Goal: Task Accomplishment & Management: Manage account settings

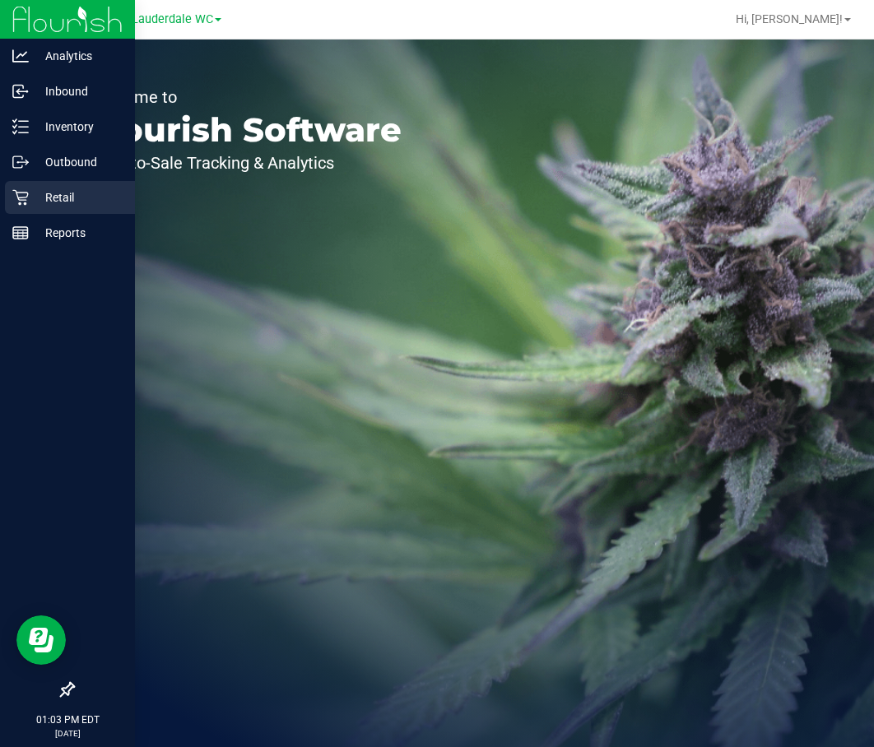
click at [37, 193] on p "Retail" at bounding box center [78, 198] width 99 height 20
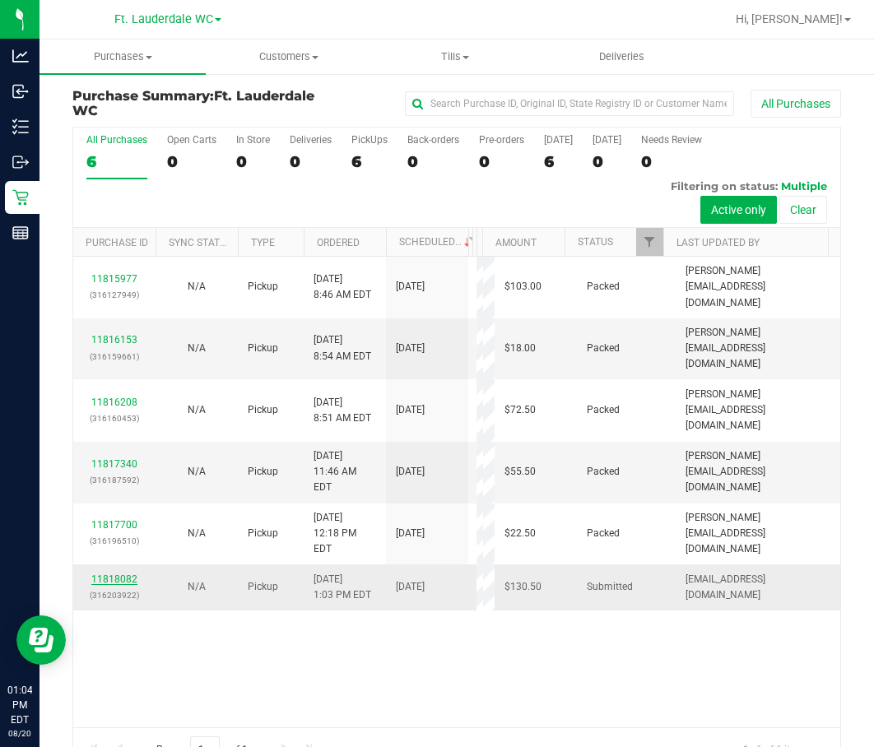
click at [129, 574] on link "11818082" at bounding box center [114, 580] width 46 height 12
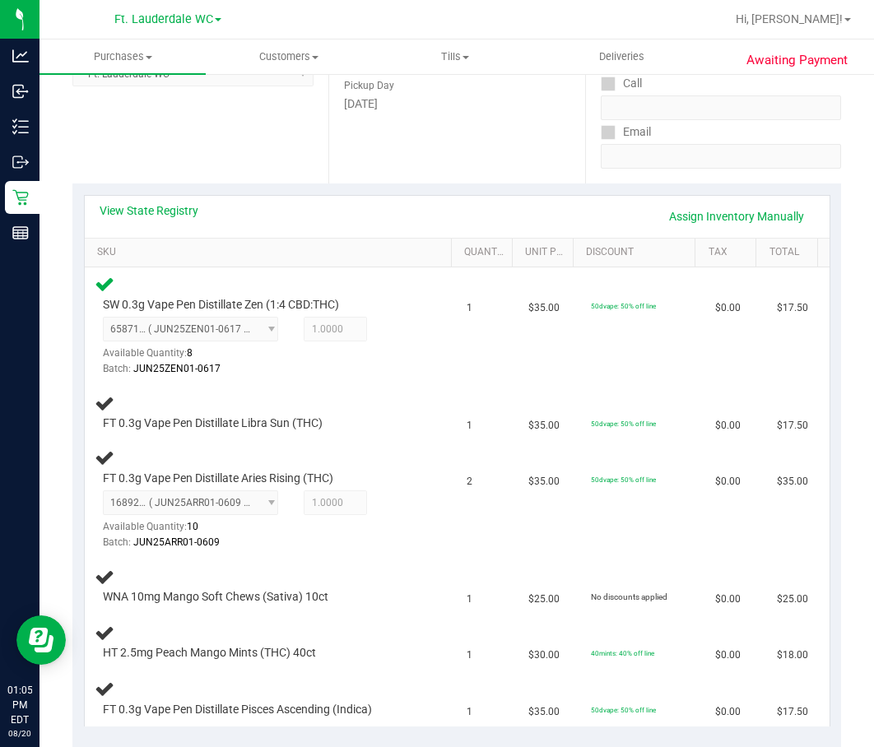
scroll to position [318, 0]
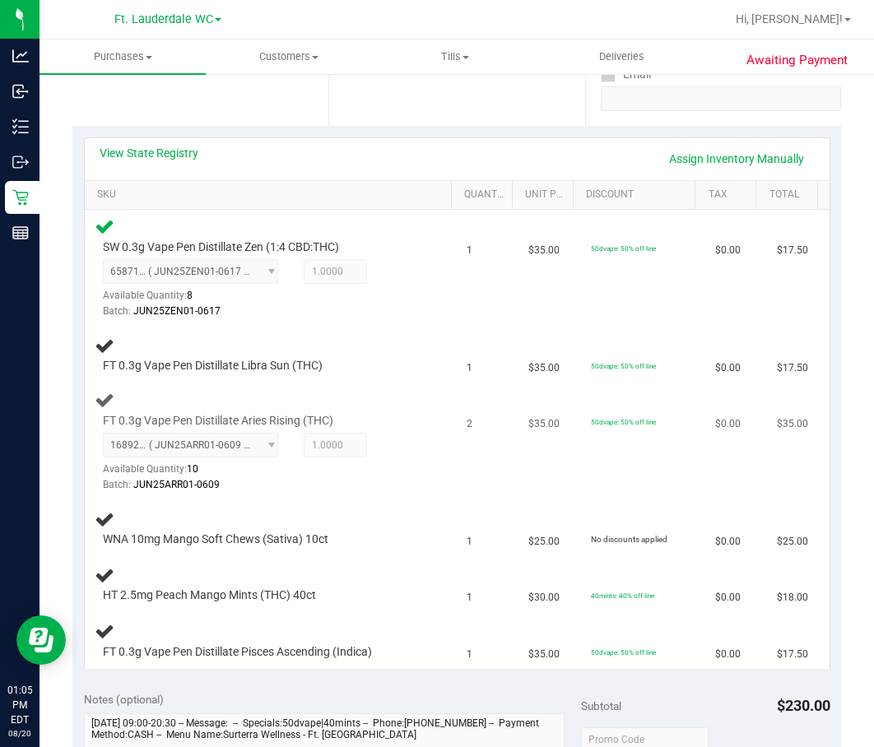
click at [457, 482] on td "2" at bounding box center [488, 443] width 62 height 118
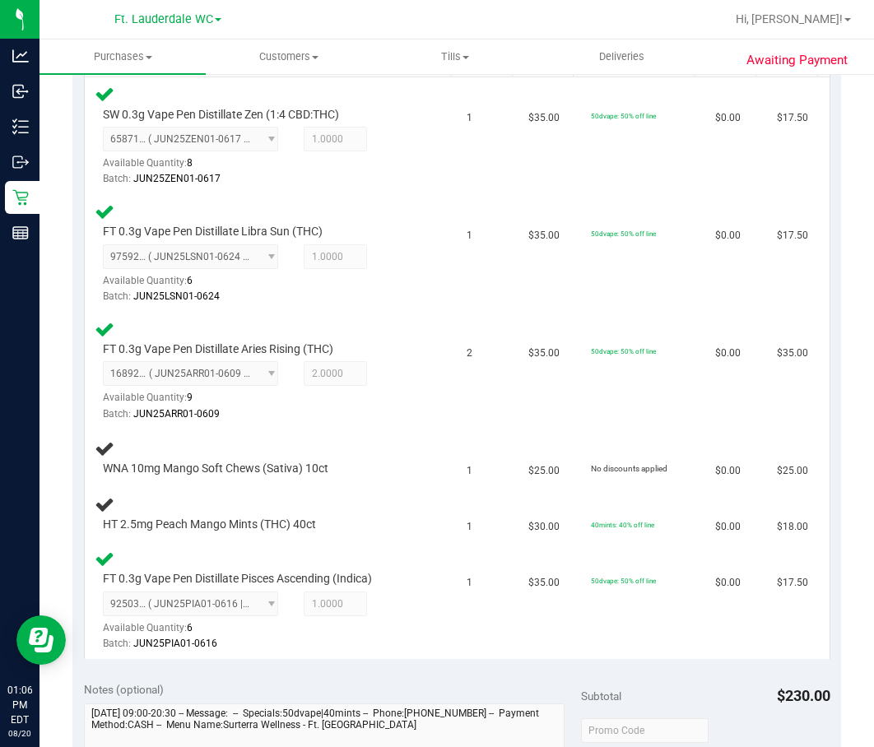
scroll to position [462, 0]
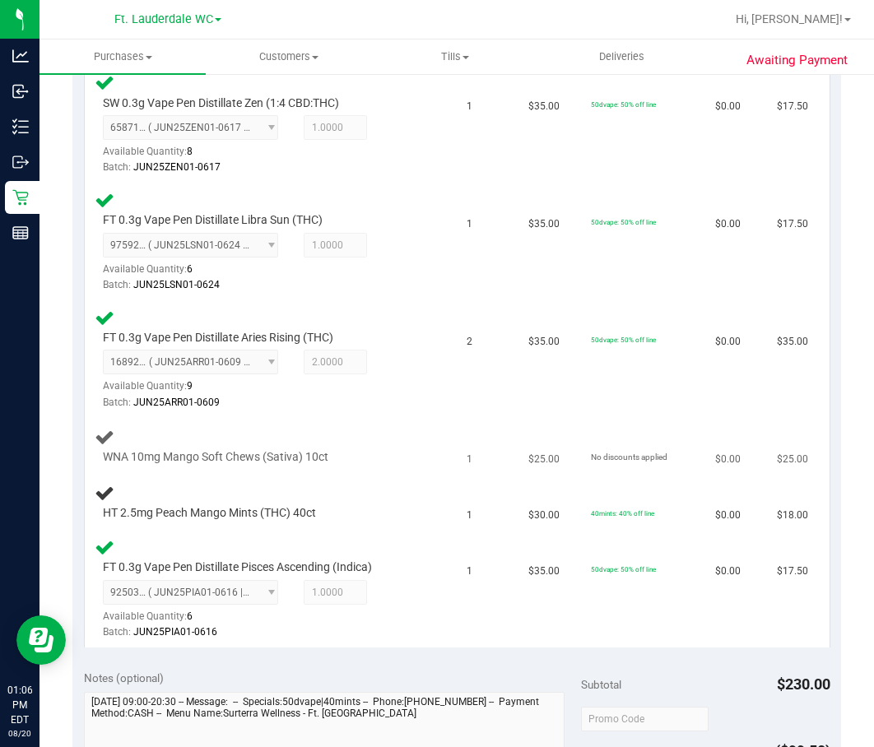
click at [359, 443] on div "WNA 10mg Mango Soft Chews (Sativa) 10ct" at bounding box center [271, 446] width 353 height 39
click at [362, 452] on div "WNA 10mg Mango Soft Chews (Sativa) 10ct" at bounding box center [258, 457] width 326 height 16
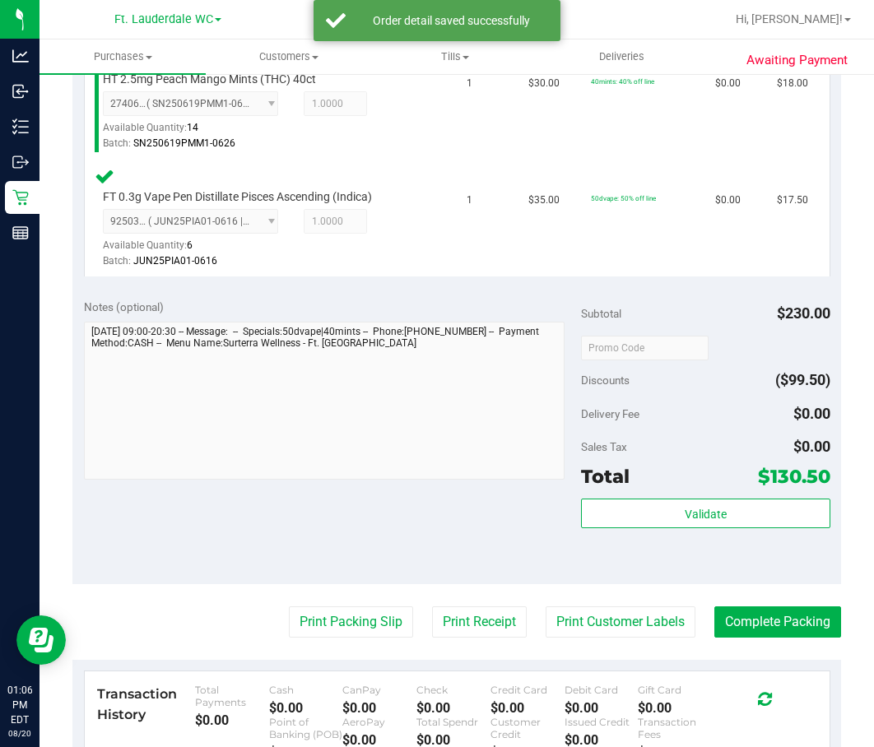
scroll to position [1082, 0]
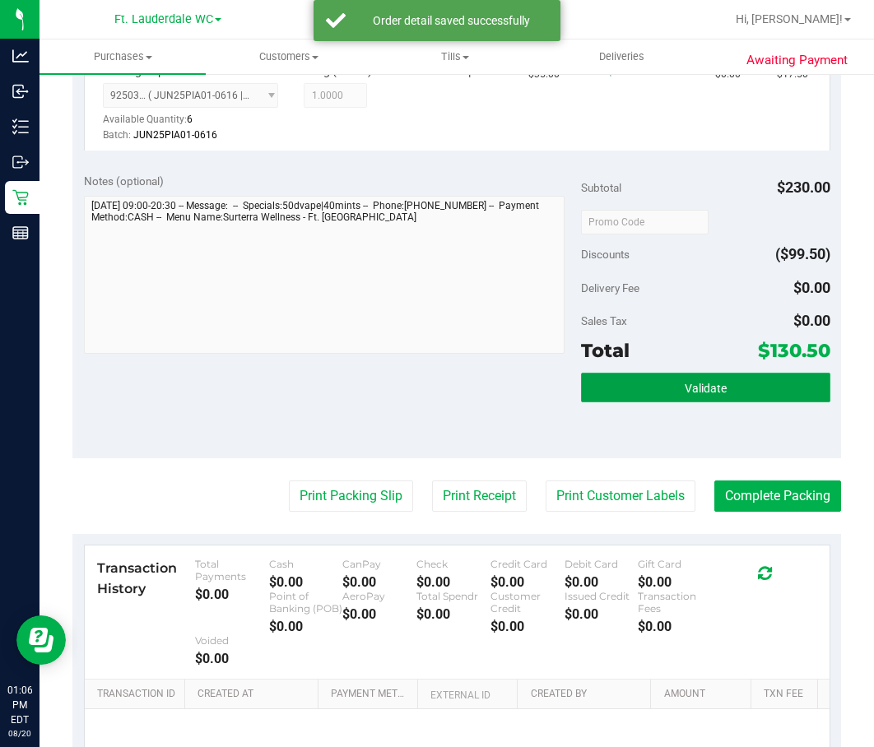
click at [709, 398] on button "Validate" at bounding box center [705, 388] width 249 height 30
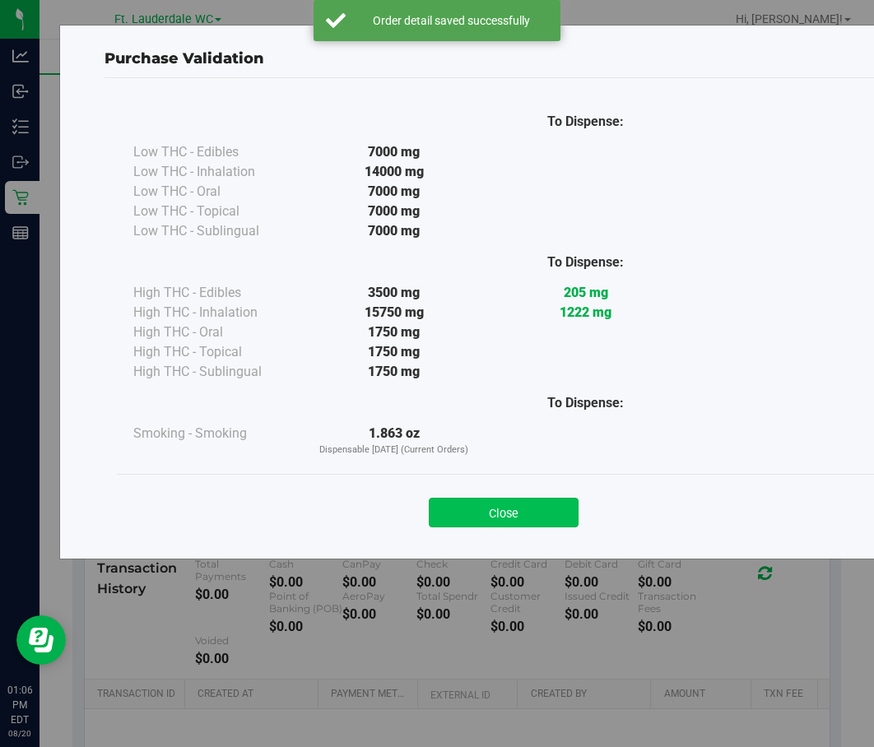
click at [508, 499] on button "Close" at bounding box center [504, 513] width 150 height 30
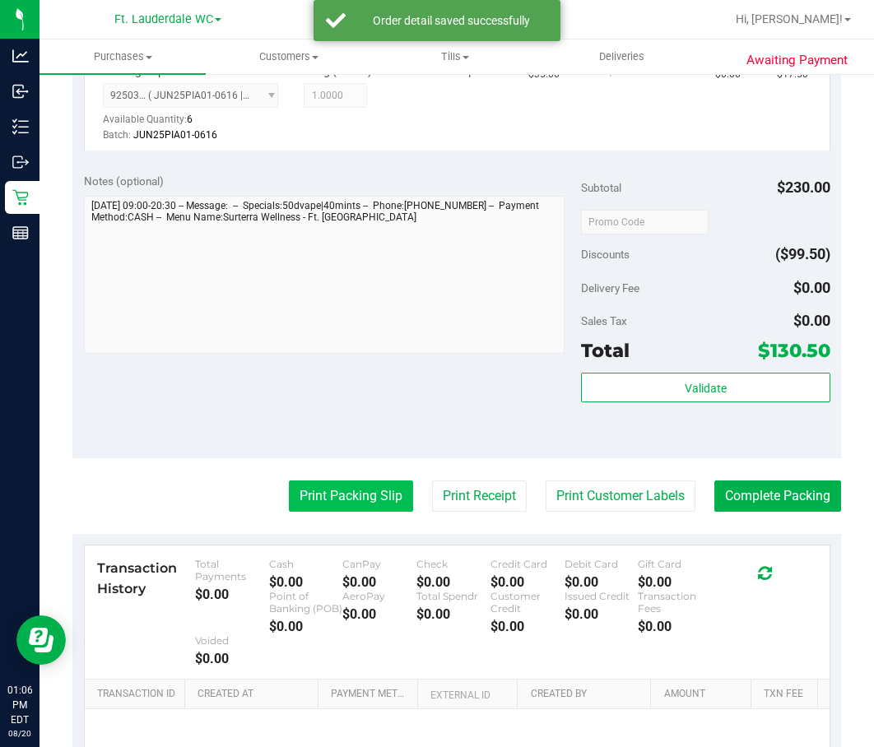
click at [347, 482] on button "Print Packing Slip" at bounding box center [351, 496] width 124 height 31
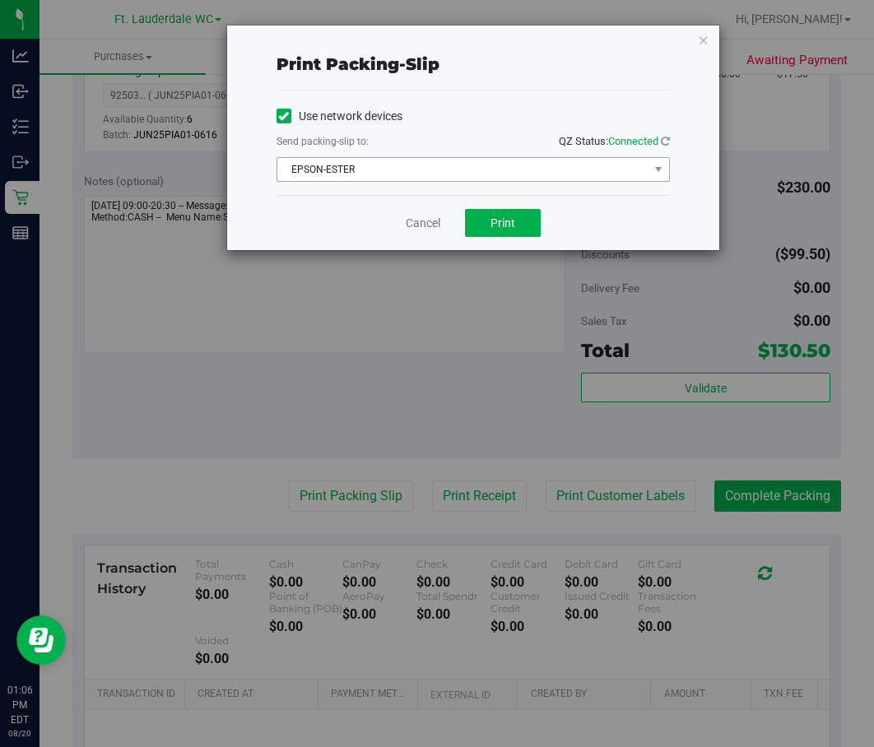
click at [461, 165] on span "EPSON-ESTER" at bounding box center [462, 169] width 371 height 23
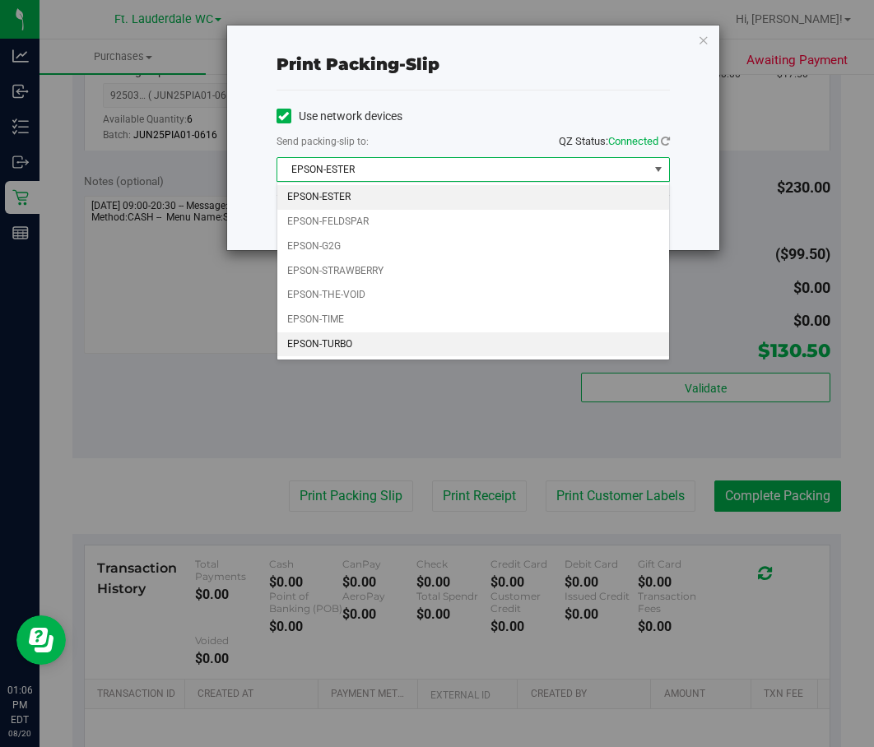
click at [365, 333] on li "EPSON-TURBO" at bounding box center [473, 345] width 392 height 25
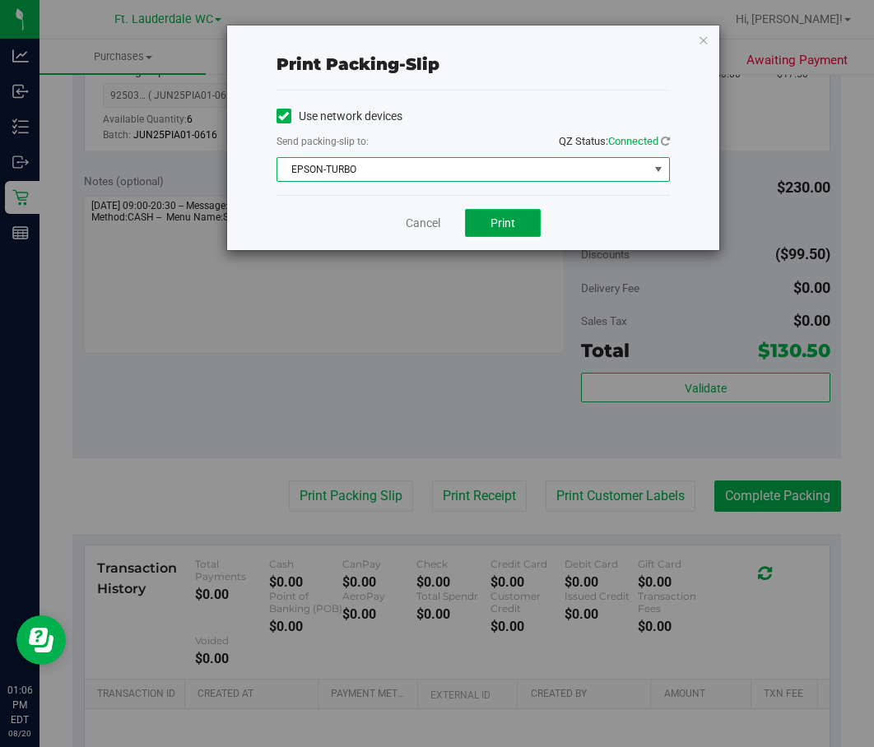
click at [517, 222] on button "Print" at bounding box center [503, 223] width 76 height 28
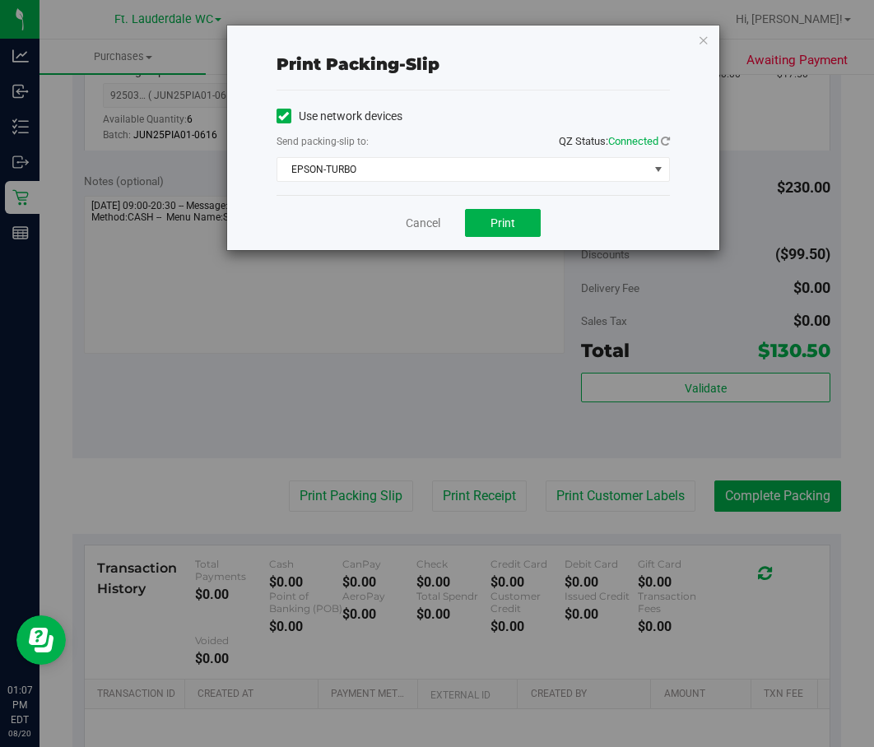
click at [421, 197] on div "Cancel Print" at bounding box center [473, 222] width 393 height 55
click at [406, 220] on link "Cancel" at bounding box center [423, 223] width 35 height 17
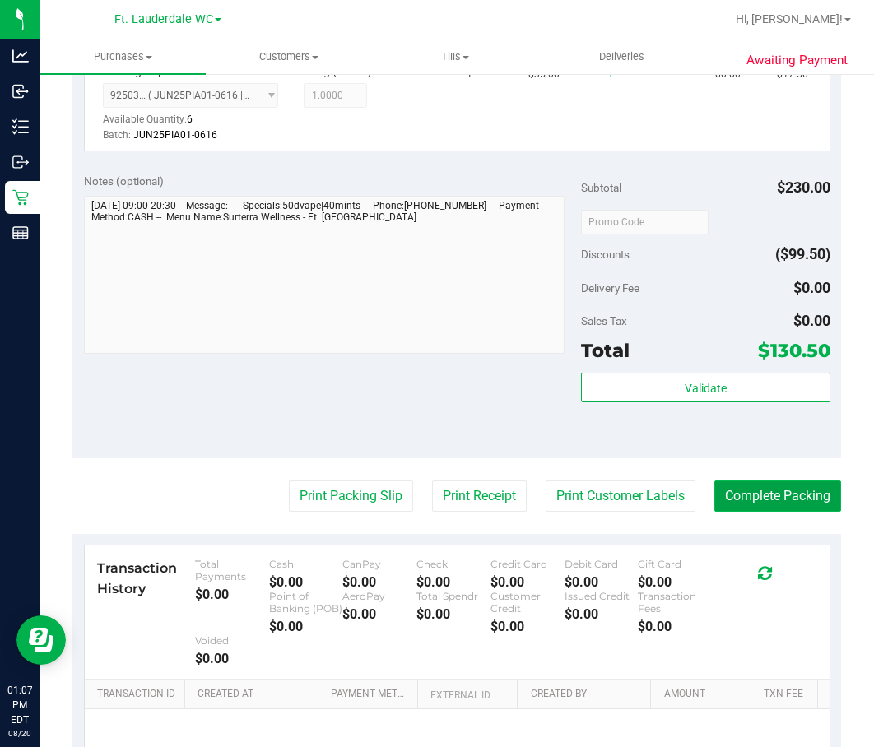
click at [773, 507] on button "Complete Packing" at bounding box center [777, 496] width 127 height 31
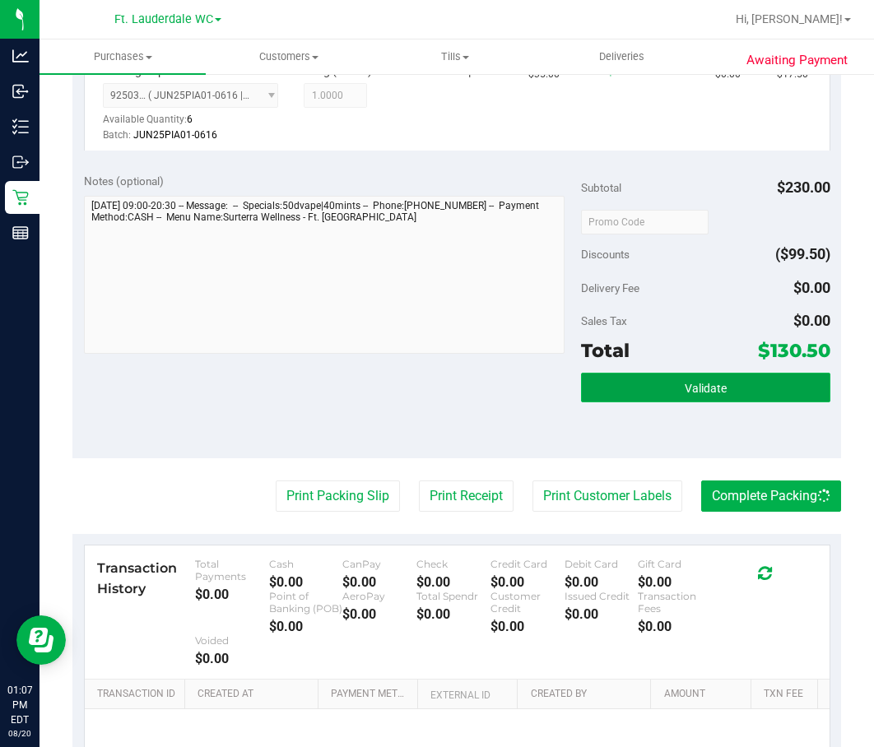
click at [772, 383] on button "Validate" at bounding box center [705, 388] width 249 height 30
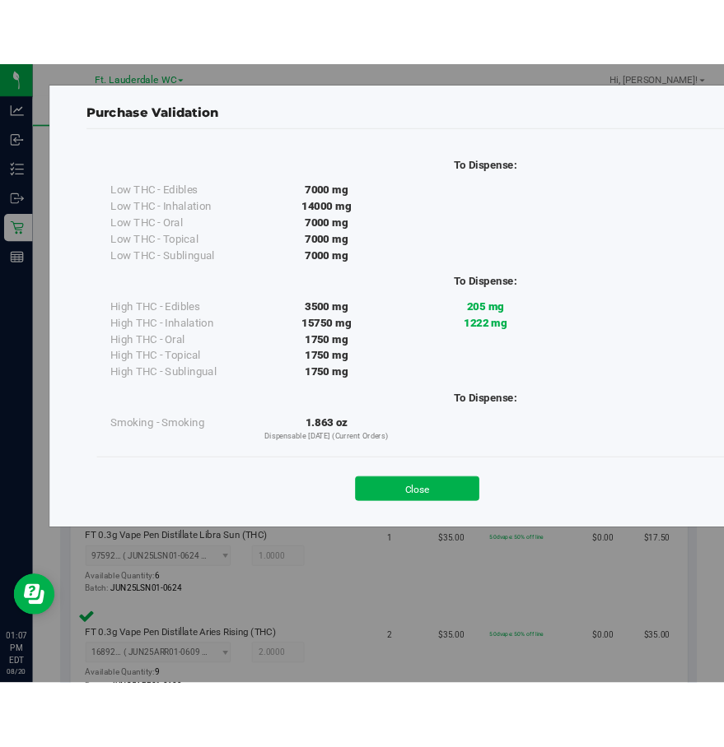
scroll to position [0, 0]
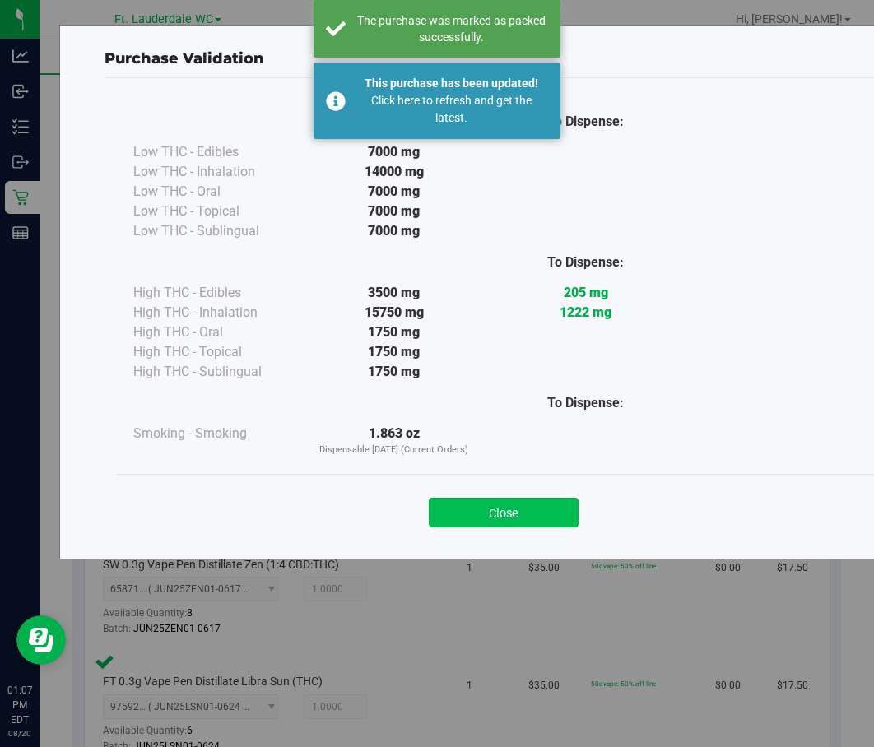
click at [538, 524] on button "Close" at bounding box center [504, 513] width 150 height 30
